Goal: Find specific page/section: Find specific page/section

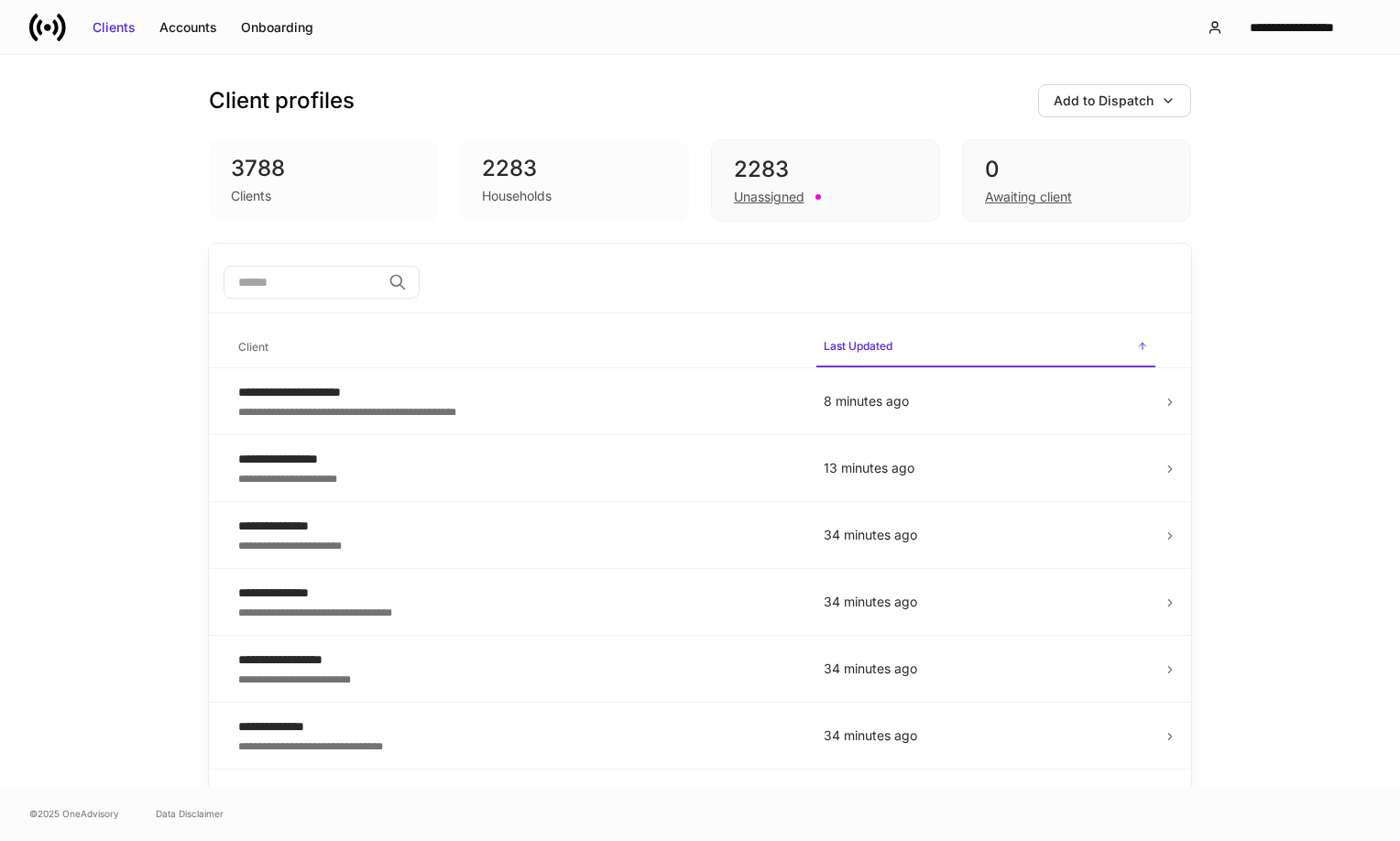
click at [53, 33] on icon at bounding box center [55, 27] width 6 height 16
